Goal: Task Accomplishment & Management: Complete application form

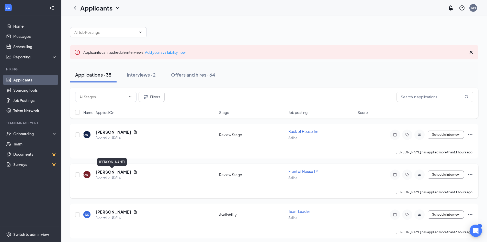
click at [114, 172] on h5 "[PERSON_NAME]" at bounding box center [114, 172] width 36 height 6
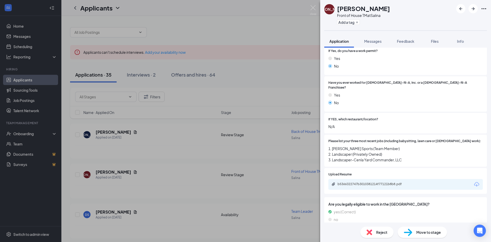
scroll to position [128, 0]
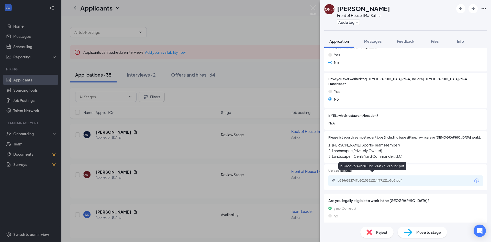
click at [359, 178] on div "b5366322747b3010381214f77121b8b8.pdf" at bounding box center [372, 180] width 83 height 5
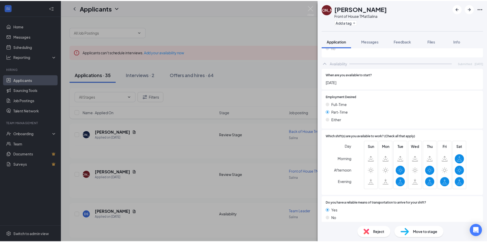
scroll to position [297, 0]
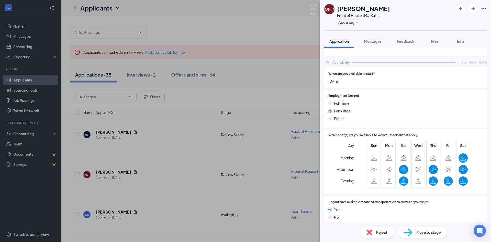
click at [312, 7] on img at bounding box center [313, 10] width 6 height 10
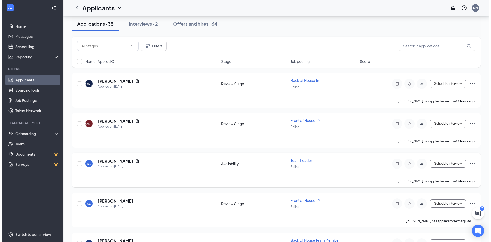
scroll to position [51, 0]
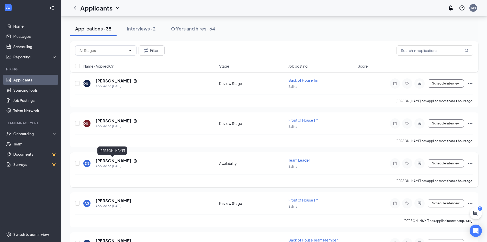
click at [117, 158] on h5 "[PERSON_NAME]" at bounding box center [114, 161] width 36 height 6
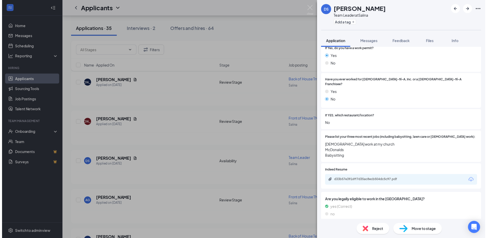
scroll to position [122, 0]
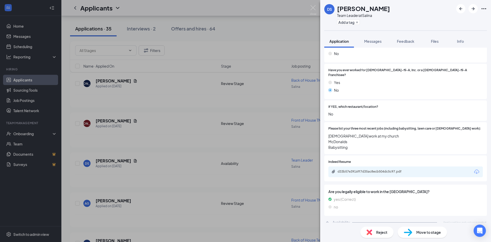
drag, startPoint x: 210, startPoint y: 36, endPoint x: 174, endPoint y: 38, distance: 35.8
click at [210, 36] on div "DS [PERSON_NAME] Team Leader at Salina Add a tag Application Messages Feedback …" at bounding box center [245, 121] width 491 height 242
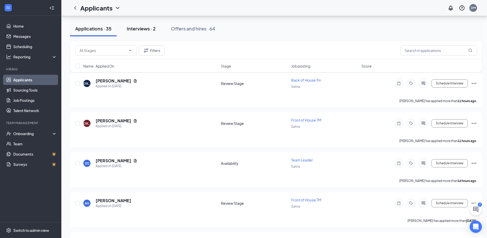
click at [139, 30] on div "Interviews · 2" at bounding box center [141, 28] width 29 height 6
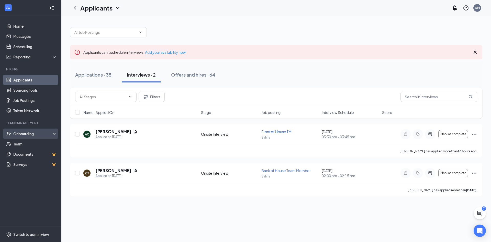
click at [16, 133] on div "Onboarding" at bounding box center [32, 133] width 39 height 5
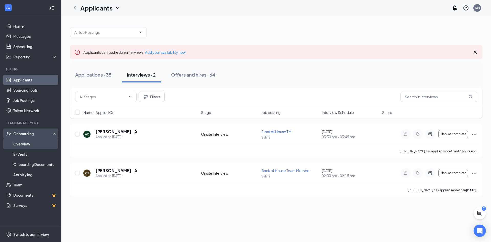
click at [16, 142] on link "Overview" at bounding box center [35, 144] width 44 height 10
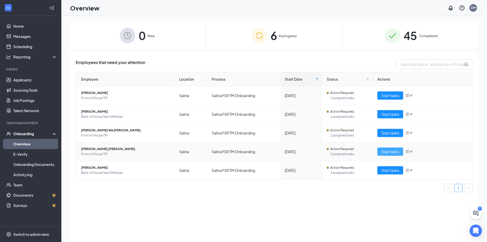
click at [388, 149] on span "Start tasks" at bounding box center [390, 152] width 18 height 6
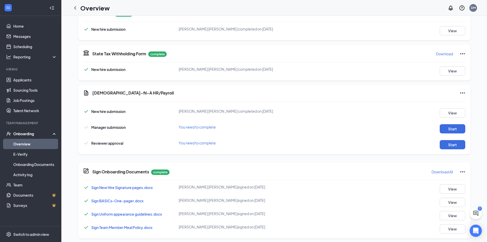
scroll to position [153, 0]
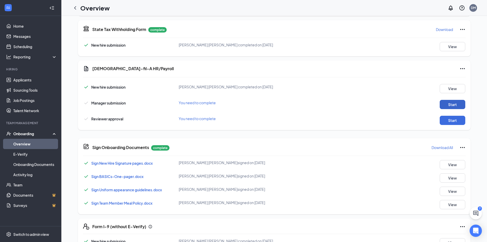
click at [447, 106] on button "Start" at bounding box center [453, 104] width 26 height 9
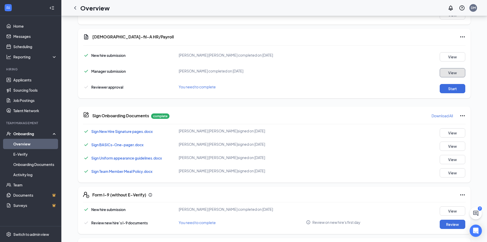
scroll to position [77, 0]
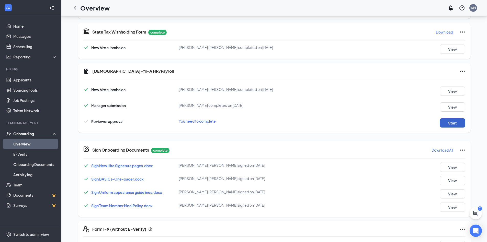
click at [448, 123] on button "Start" at bounding box center [453, 122] width 26 height 9
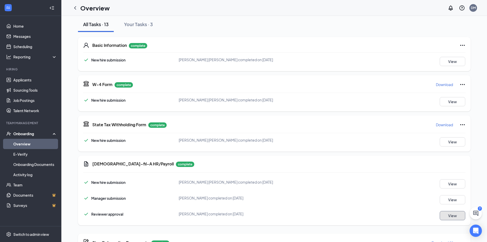
scroll to position [0, 0]
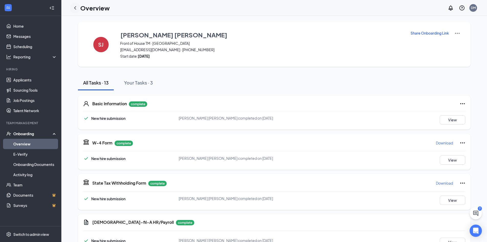
click at [74, 7] on icon "ChevronLeft" at bounding box center [75, 8] width 6 height 6
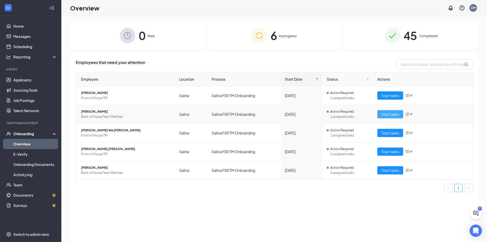
click at [392, 112] on span "Start tasks" at bounding box center [390, 114] width 18 height 6
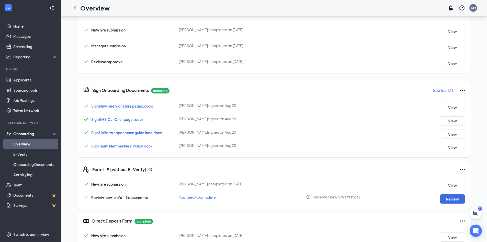
scroll to position [221, 0]
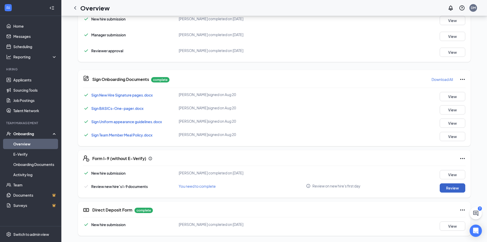
click at [451, 189] on button "Review" at bounding box center [453, 187] width 26 height 9
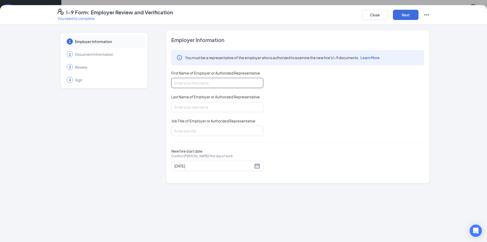
click at [238, 84] on input "First Name of Employer or Authorized Representative" at bounding box center [217, 83] width 92 height 10
type input "[PERSON_NAME]"
type input "Operations Director"
click at [309, 120] on div "You must be a representative of the employer who is authorized to examine the n…" at bounding box center [297, 93] width 253 height 86
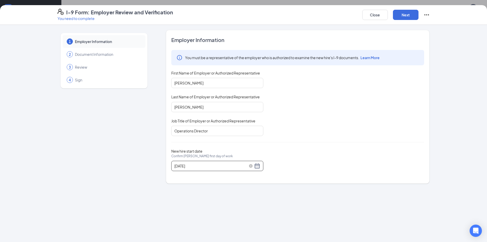
click at [257, 165] on div "[DATE]" at bounding box center [217, 166] width 86 height 6
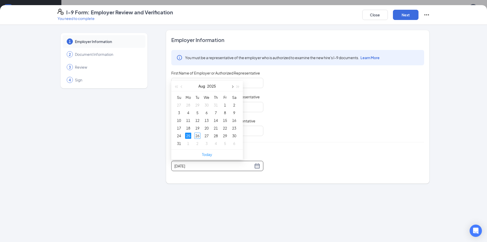
click at [233, 86] on button "button" at bounding box center [232, 86] width 6 height 10
type input "[DATE]"
click at [187, 104] on div "1" at bounding box center [188, 105] width 6 height 6
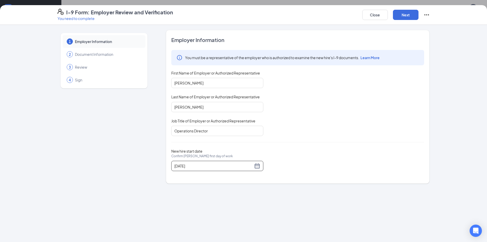
click at [321, 109] on div "You must be a representative of the employer who is authorized to examine the n…" at bounding box center [297, 93] width 253 height 86
click at [402, 14] on button "Next" at bounding box center [406, 15] width 26 height 10
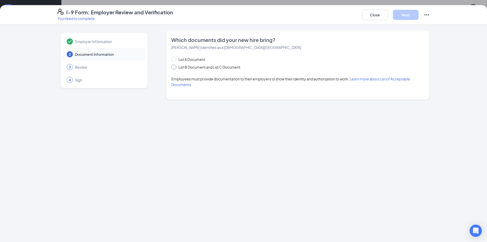
click at [174, 67] on input "List B Document and List C Document" at bounding box center [173, 66] width 4 height 4
radio input "true"
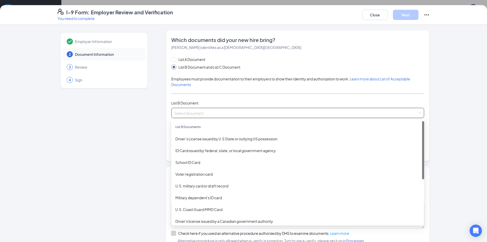
click at [192, 111] on input "search" at bounding box center [295, 112] width 243 height 8
click at [200, 138] on div "Driver’s License issued by U.S State or outlying US possession" at bounding box center [297, 139] width 245 height 6
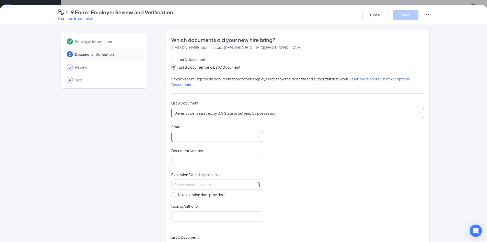
click at [201, 138] on span at bounding box center [217, 137] width 86 height 10
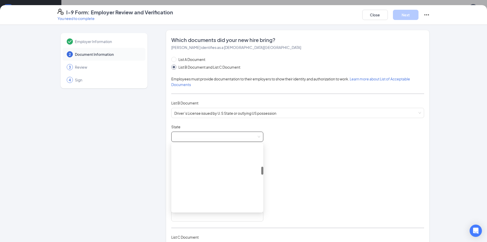
scroll to position [179, 0]
click at [206, 180] on div "[US_STATE]" at bounding box center [217, 183] width 92 height 12
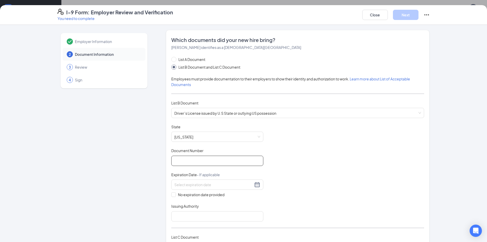
click at [199, 158] on input "Document Number" at bounding box center [217, 160] width 92 height 10
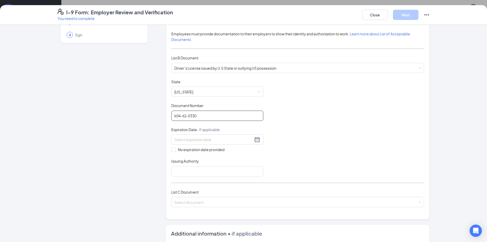
scroll to position [51, 0]
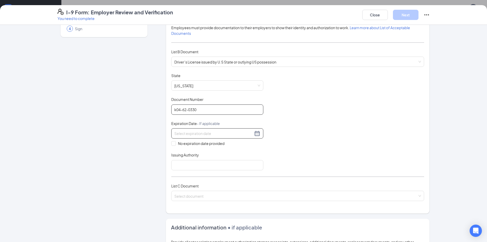
type input "k04-62-0330"
click at [255, 133] on div at bounding box center [217, 133] width 86 height 6
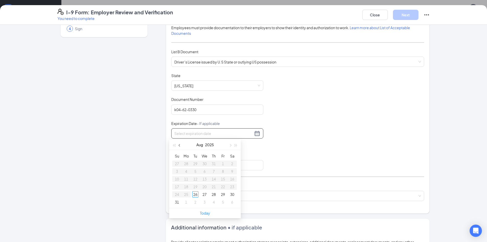
click at [179, 145] on span "button" at bounding box center [180, 145] width 3 height 3
click at [235, 145] on span "button" at bounding box center [236, 145] width 3 height 3
type input "[DATE]"
click at [204, 186] on div "22" at bounding box center [204, 186] width 6 height 6
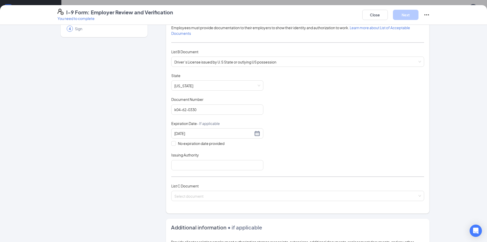
click at [293, 151] on div "Document Title Driver’s License issued by U.S State or outlying US possession S…" at bounding box center [297, 121] width 253 height 97
click at [184, 166] on input "Issuing Authority" at bounding box center [217, 165] width 92 height 10
type input "[US_STATE]"
click at [218, 196] on input "search" at bounding box center [295, 195] width 243 height 8
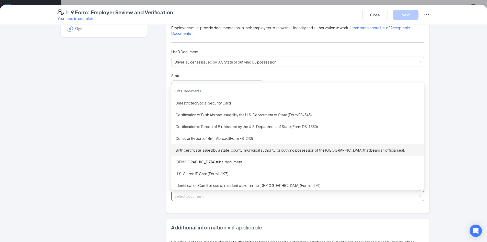
click at [213, 148] on div "Birth certificate issued by a state, county, municipal authority, or outlying p…" at bounding box center [297, 150] width 245 height 6
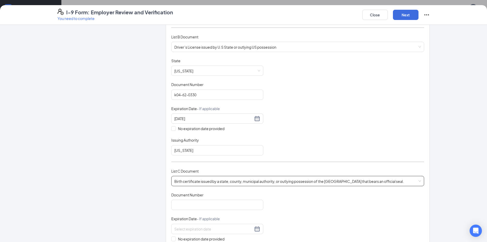
scroll to position [128, 0]
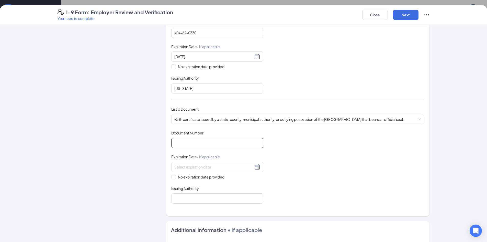
click at [199, 145] on input "Document Number" at bounding box center [217, 143] width 92 height 10
type input "2010-26073"
drag, startPoint x: 288, startPoint y: 163, endPoint x: 283, endPoint y: 168, distance: 7.6
click at [289, 163] on div "Document Title Birth certificate issued by a state, county, municipal authority…" at bounding box center [297, 166] width 253 height 73
click at [218, 198] on input "Issuing Authority" at bounding box center [217, 198] width 92 height 10
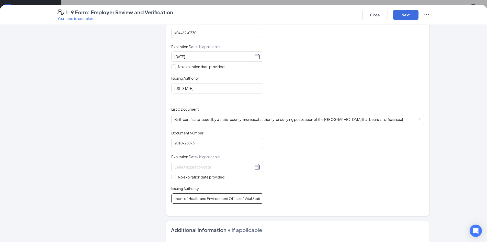
scroll to position [0, 33]
type input "[US_STATE] Department of Health and Environment Office of Vital Statistics"
click at [336, 180] on div "Document Title Birth certificate issued by a state, county, municipal authority…" at bounding box center [297, 166] width 253 height 73
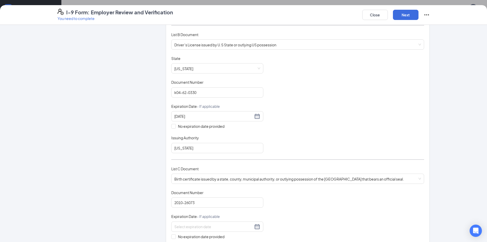
scroll to position [38, 0]
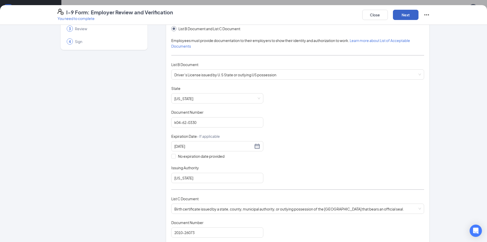
click at [408, 14] on button "Next" at bounding box center [406, 15] width 26 height 10
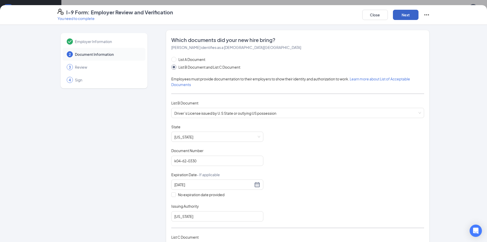
click at [402, 10] on button "Next" at bounding box center [406, 15] width 26 height 10
click at [402, 14] on button "Next" at bounding box center [406, 15] width 26 height 10
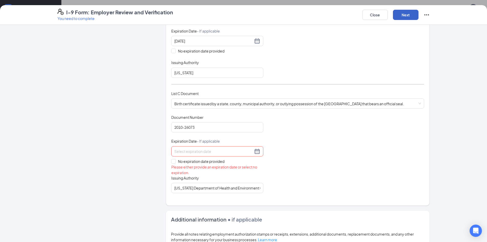
scroll to position [179, 0]
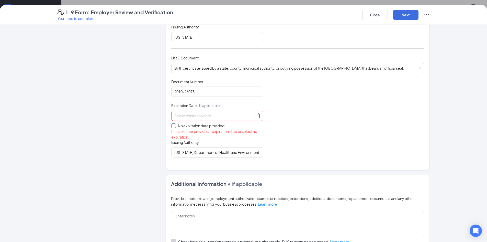
click at [172, 127] on input "No expiration date provided" at bounding box center [173, 125] width 4 height 4
checkbox input "true"
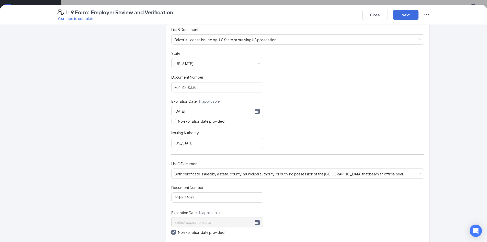
scroll to position [0, 0]
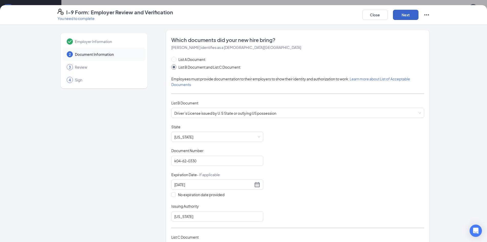
click at [400, 17] on button "Next" at bounding box center [406, 15] width 26 height 10
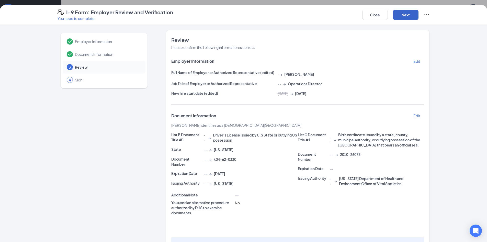
click at [403, 13] on button "Next" at bounding box center [406, 15] width 26 height 10
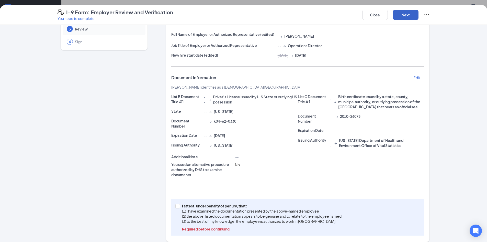
scroll to position [43, 0]
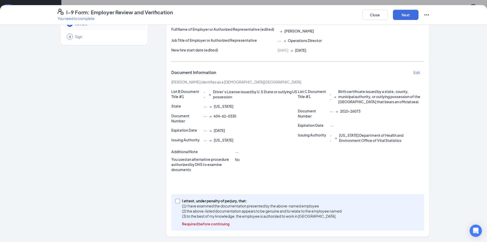
click at [176, 201] on input "I attest, under penalty of [PERSON_NAME], that: (1) I have examined the documen…" at bounding box center [177, 200] width 4 height 4
checkbox input "true"
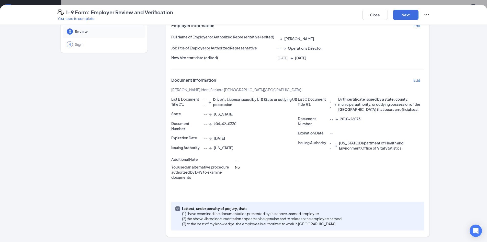
scroll to position [36, 0]
click at [406, 14] on button "Next" at bounding box center [406, 15] width 26 height 10
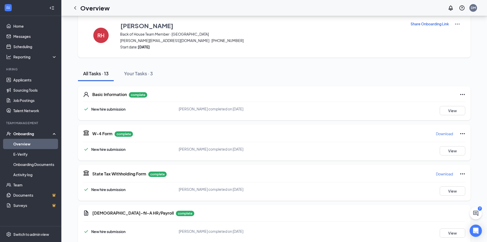
scroll to position [0, 0]
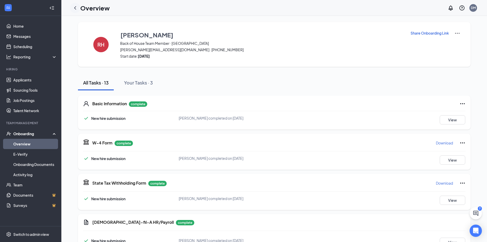
click at [75, 7] on icon "ChevronLeft" at bounding box center [75, 7] width 2 height 3
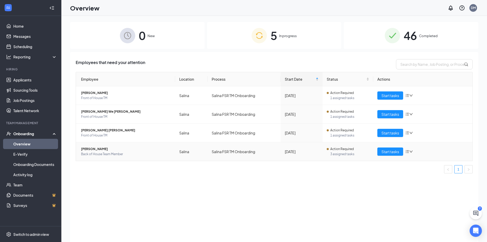
click at [128, 149] on span "[PERSON_NAME]" at bounding box center [126, 148] width 90 height 5
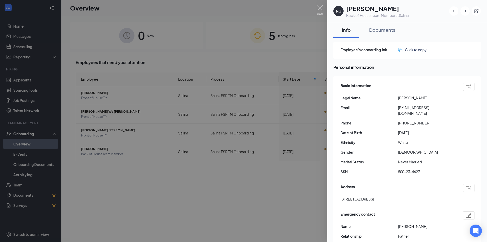
click at [319, 9] on img at bounding box center [320, 10] width 6 height 10
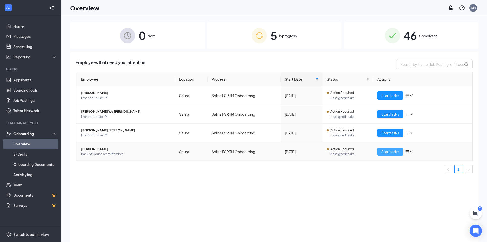
click at [388, 151] on span "Start tasks" at bounding box center [390, 152] width 18 height 6
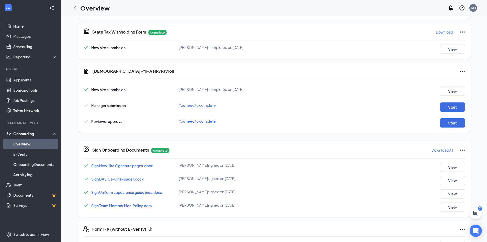
scroll to position [153, 0]
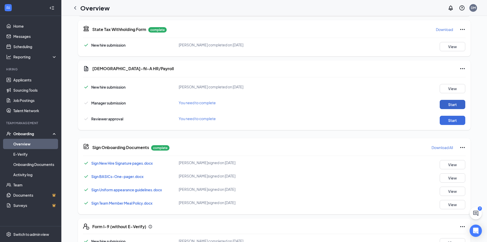
click at [453, 102] on button "Start" at bounding box center [453, 104] width 26 height 9
click at [448, 118] on button "Start" at bounding box center [453, 120] width 26 height 9
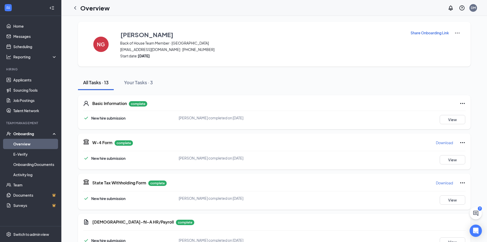
scroll to position [0, 0]
click at [76, 7] on icon "ChevronLeft" at bounding box center [75, 7] width 2 height 3
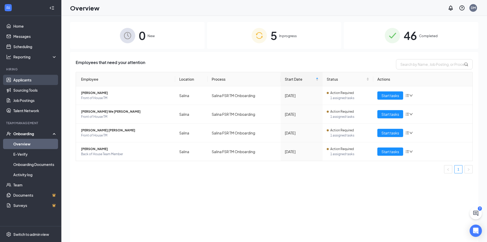
click at [19, 81] on link "Applicants" at bounding box center [35, 80] width 44 height 10
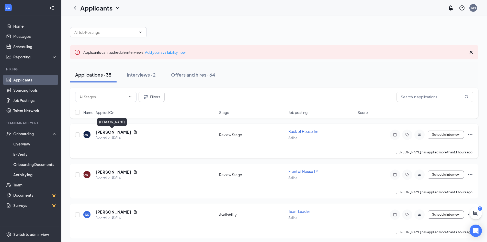
click at [113, 132] on h5 "[PERSON_NAME]" at bounding box center [114, 132] width 36 height 6
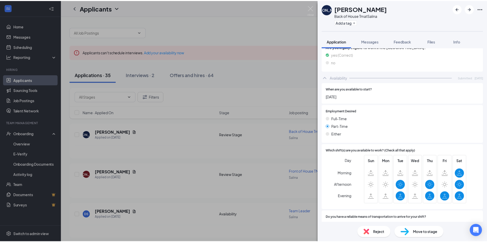
scroll to position [297, 0]
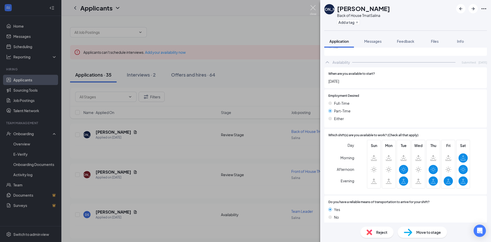
click at [312, 7] on img at bounding box center [313, 10] width 6 height 10
